Goal: Register for event/course

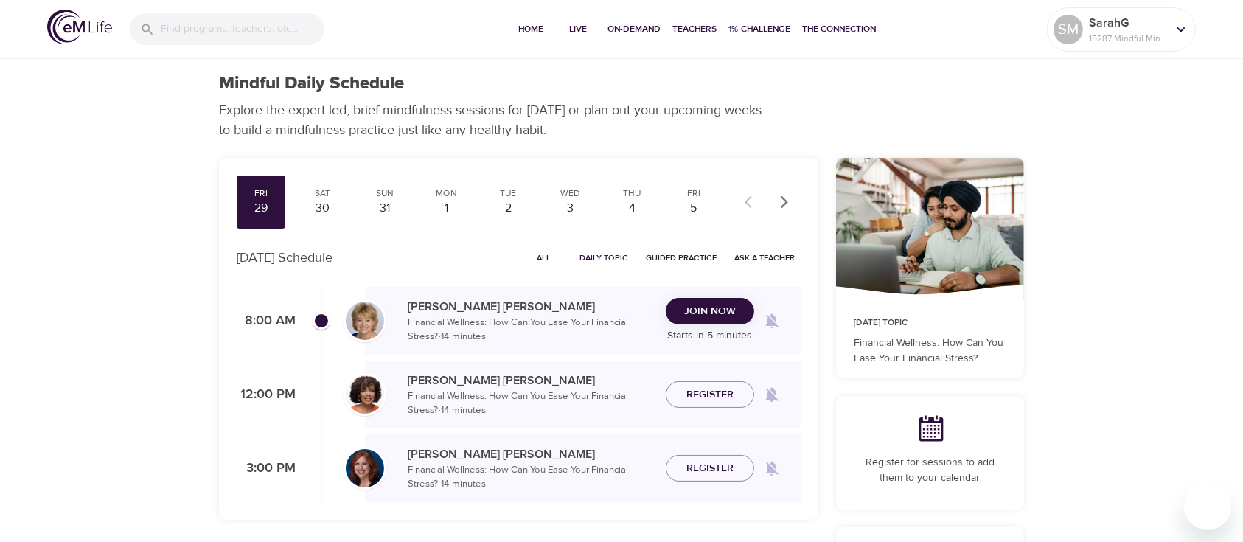
click at [784, 201] on icon "button" at bounding box center [784, 202] width 15 height 15
click at [378, 198] on div "Mon" at bounding box center [384, 193] width 37 height 13
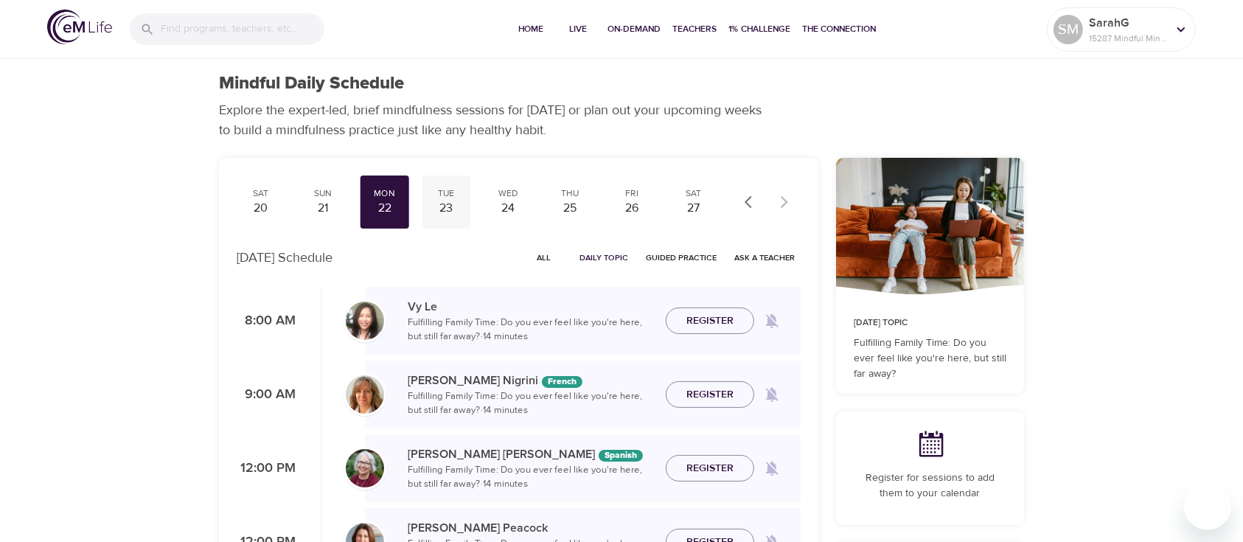
click at [436, 200] on div "23" at bounding box center [446, 208] width 37 height 17
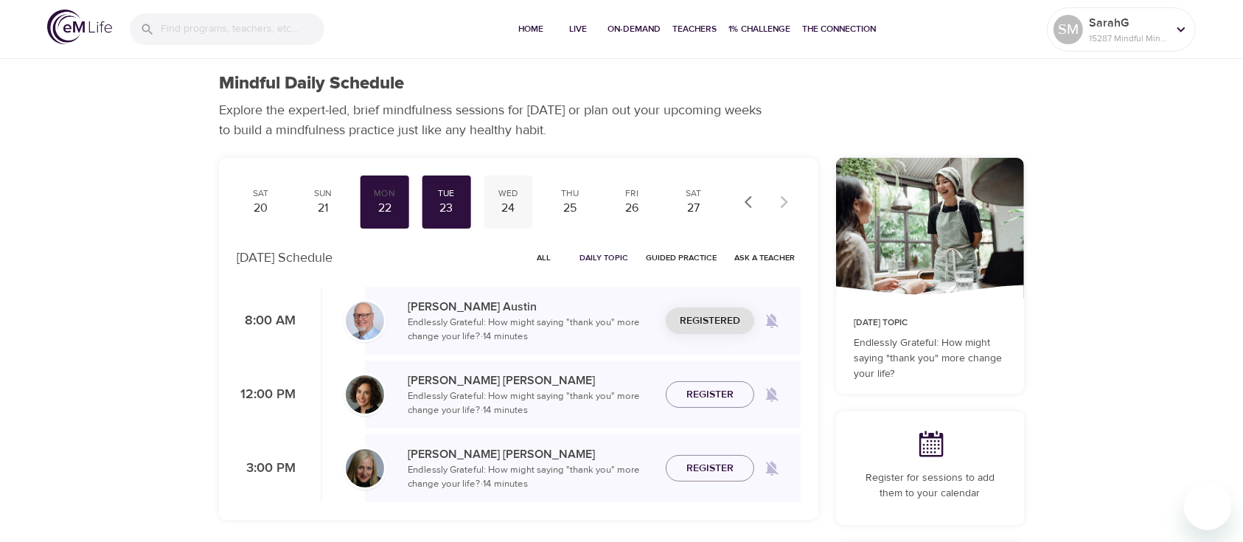
click at [516, 196] on div "Wed" at bounding box center [508, 193] width 37 height 13
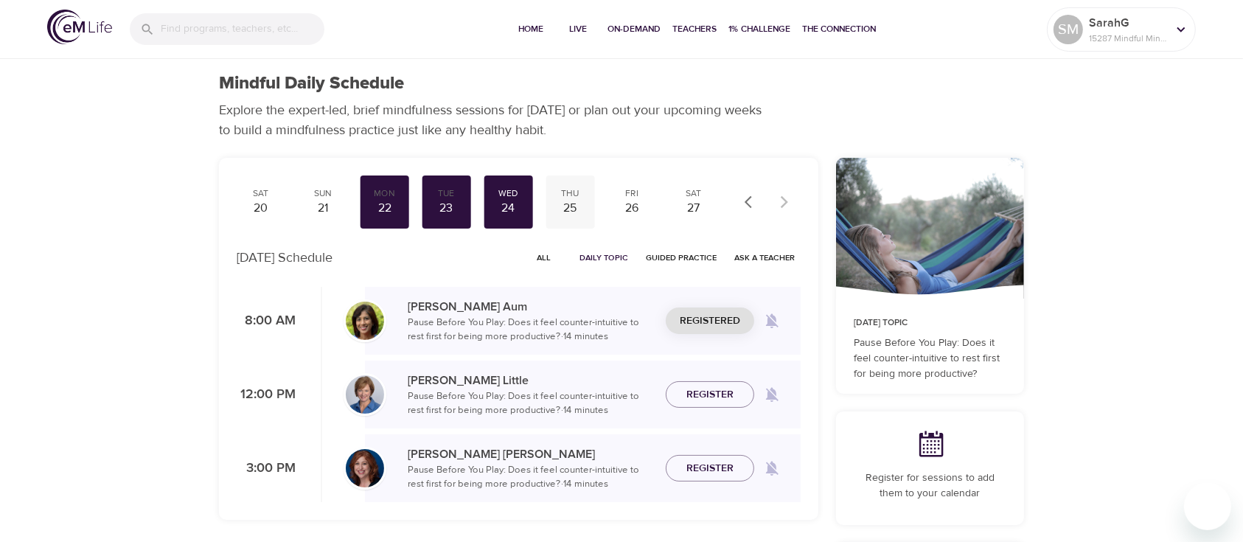
click at [567, 201] on div "25" at bounding box center [569, 208] width 37 height 17
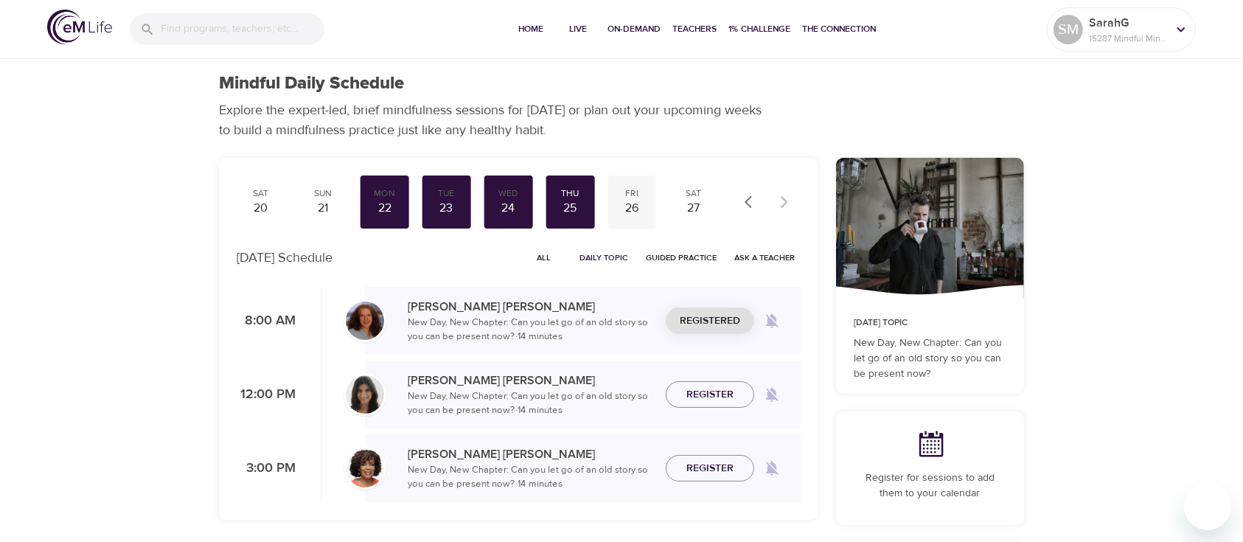
click at [621, 203] on div "26" at bounding box center [631, 208] width 37 height 17
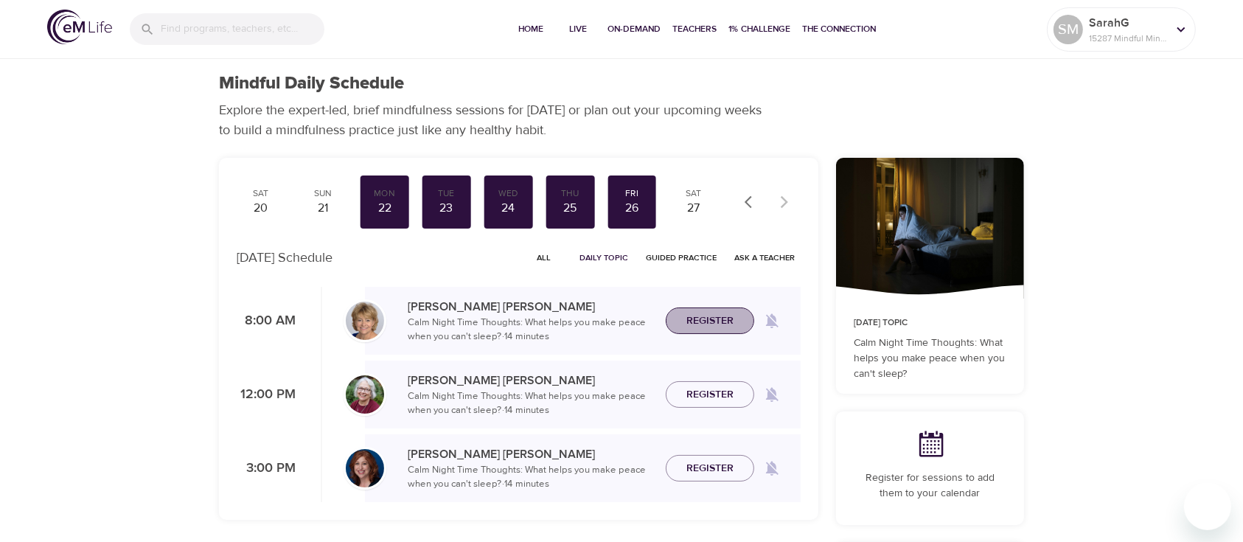
click at [687, 319] on span "Register" at bounding box center [709, 321] width 47 height 18
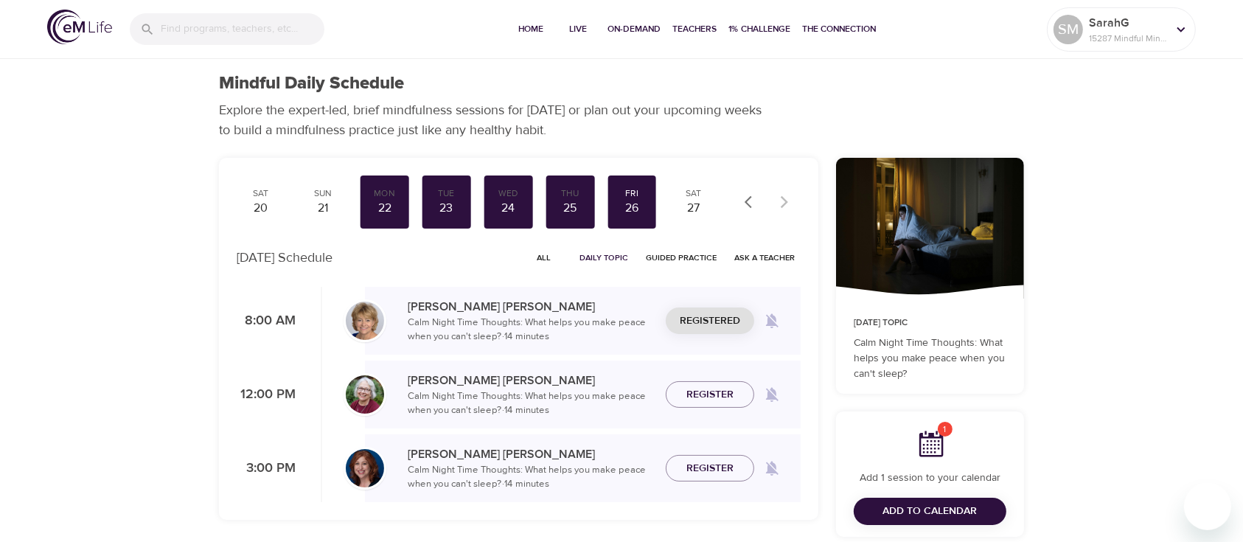
click at [745, 195] on icon "button" at bounding box center [751, 202] width 15 height 15
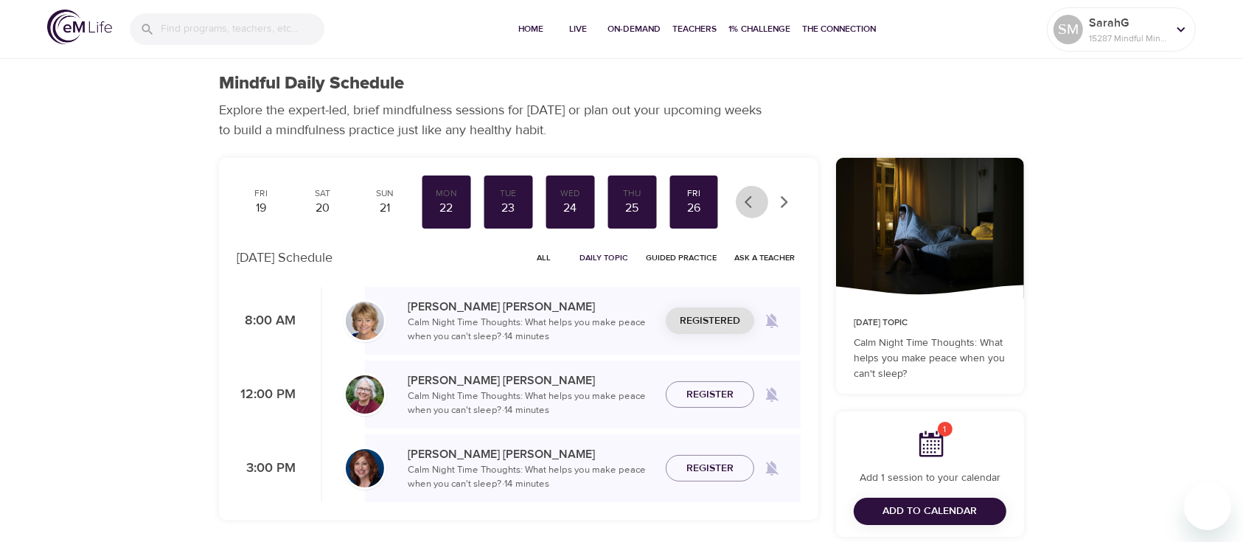
click at [745, 195] on icon "button" at bounding box center [751, 202] width 15 height 15
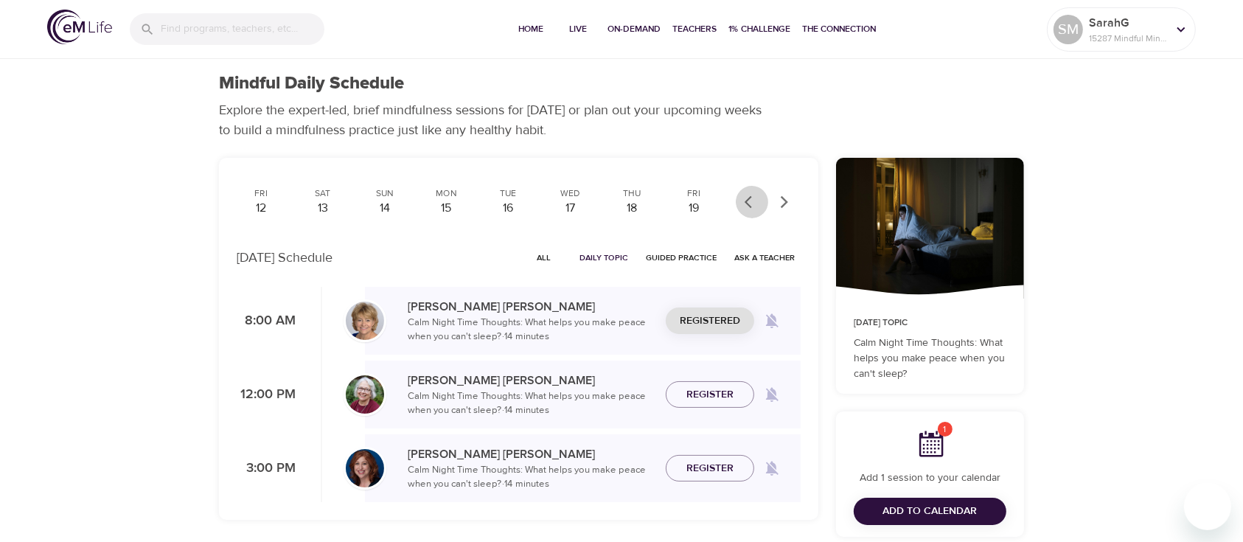
click at [745, 195] on icon "button" at bounding box center [751, 202] width 15 height 15
click at [745, 195] on div at bounding box center [768, 202] width 65 height 32
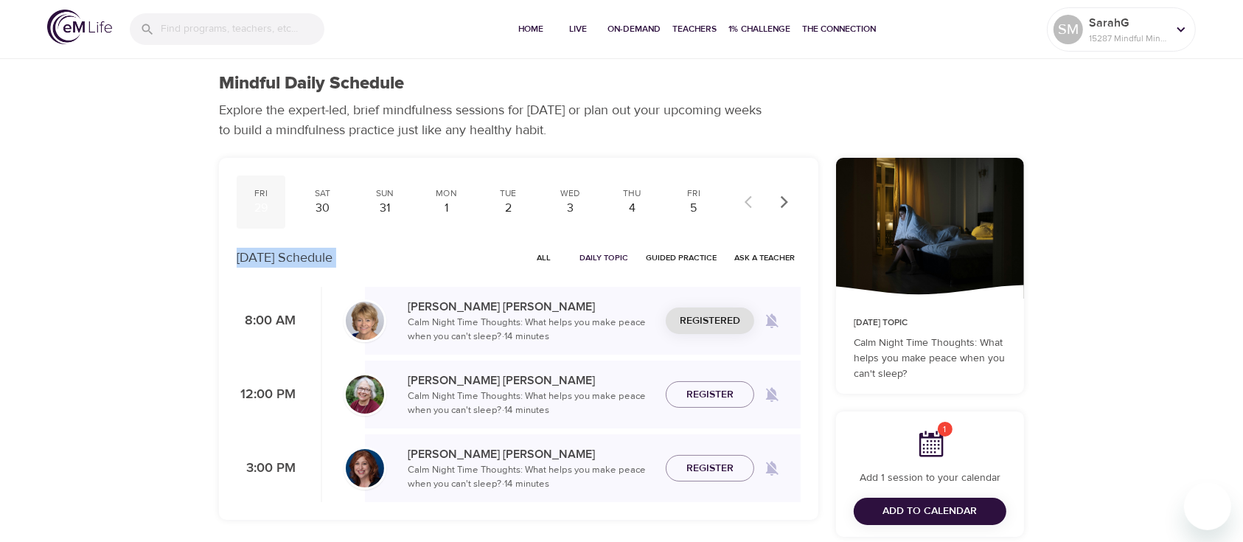
click at [254, 206] on div "29" at bounding box center [260, 208] width 37 height 17
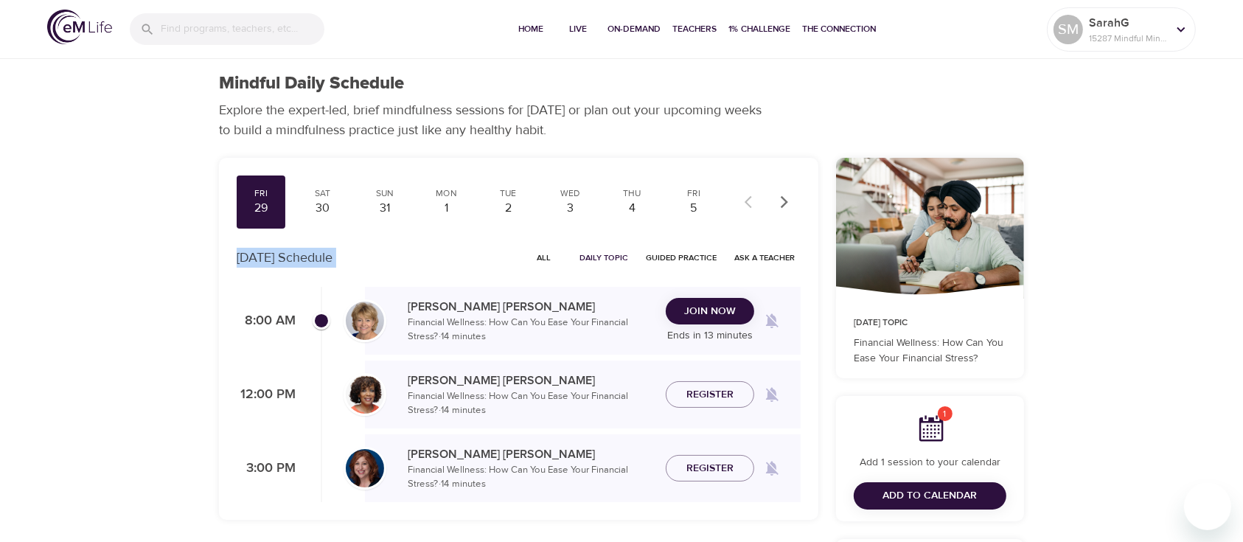
click at [694, 310] on span "Join Now" at bounding box center [710, 311] width 52 height 18
